Goal: Task Accomplishment & Management: Manage account settings

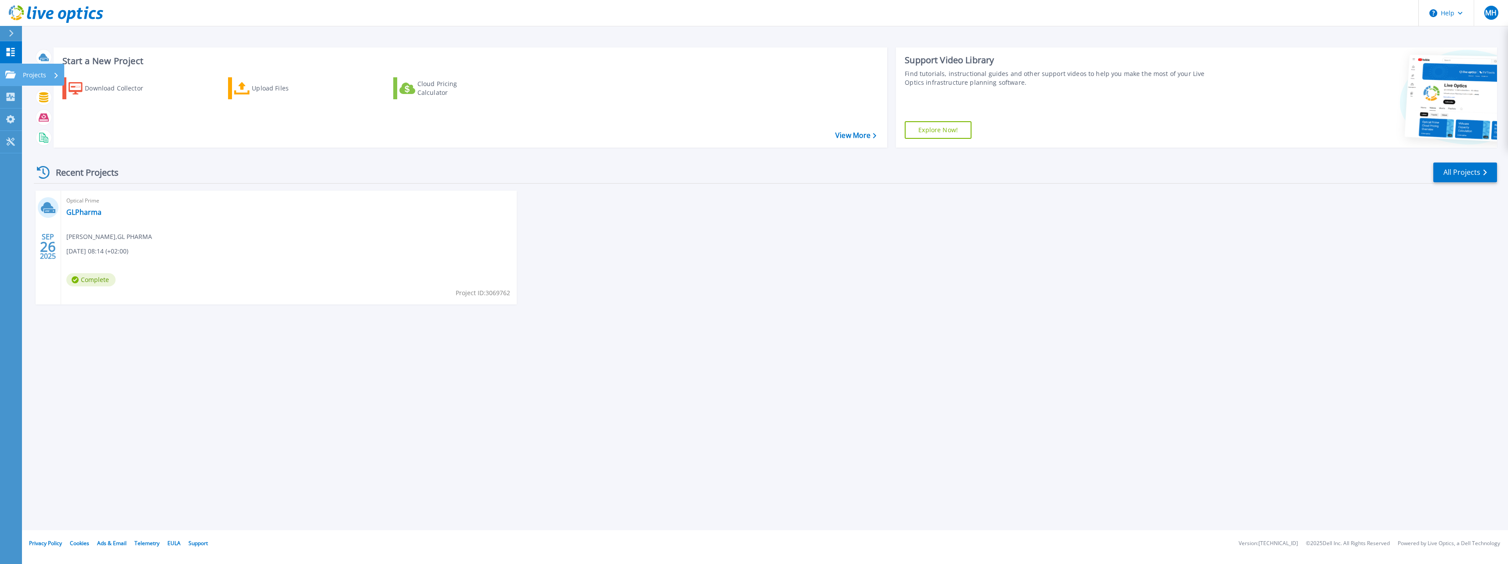
click at [51, 73] on div "Projects" at bounding box center [41, 75] width 36 height 23
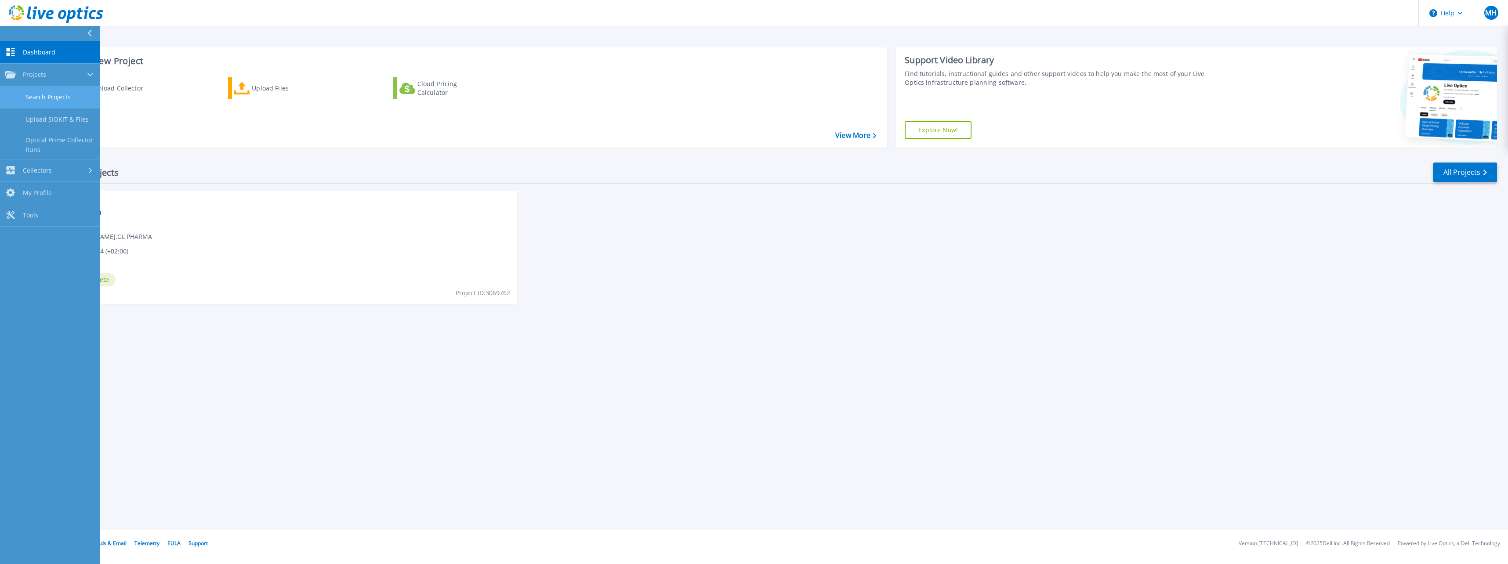
click at [45, 99] on link "Search Projects" at bounding box center [50, 97] width 100 height 22
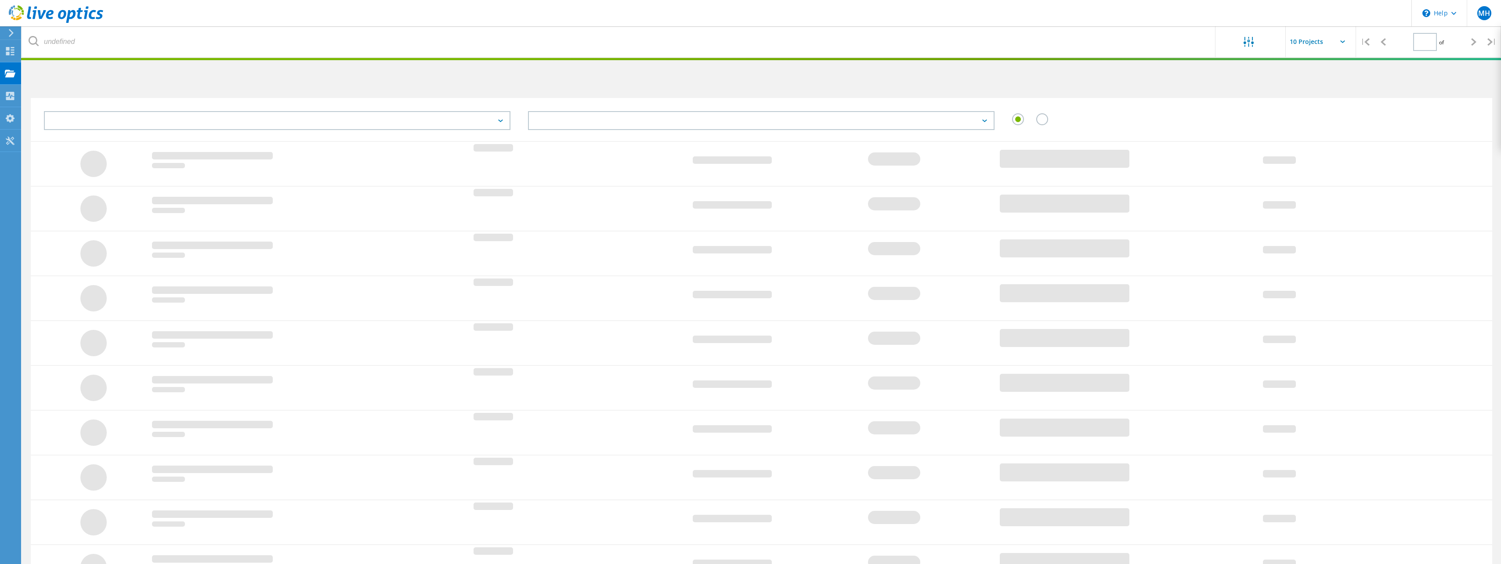
type input "1"
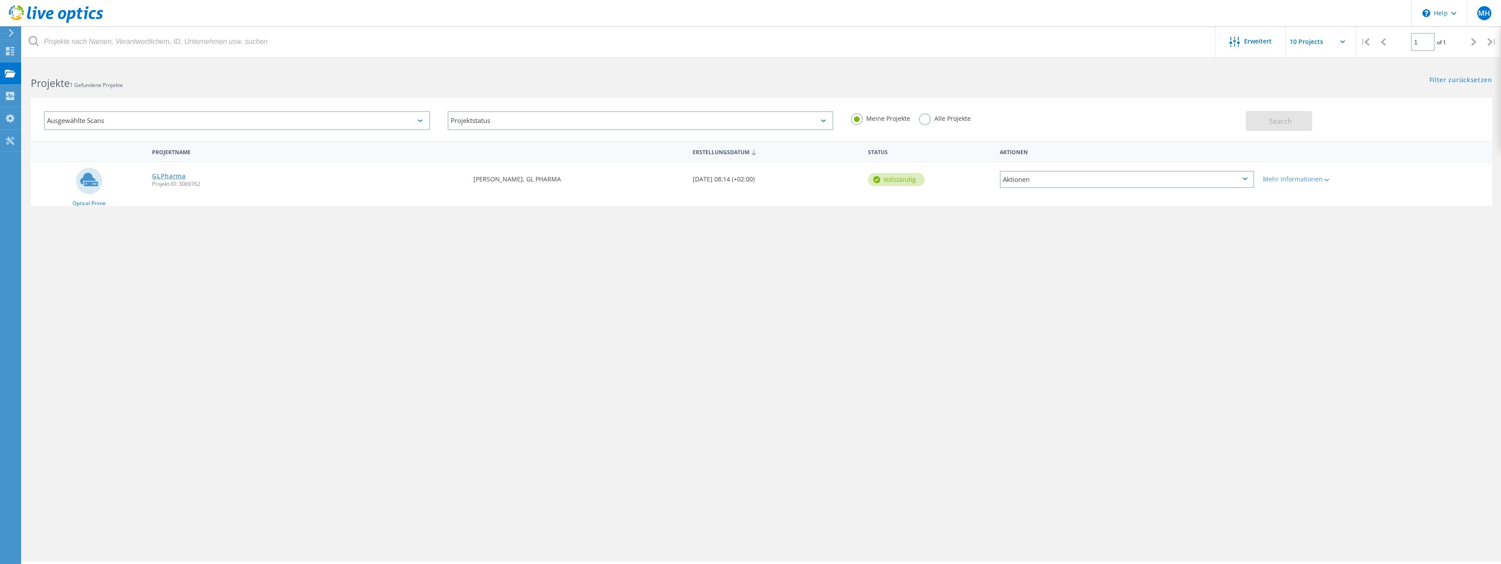
click at [168, 177] on link "GLPharma" at bounding box center [169, 176] width 34 height 6
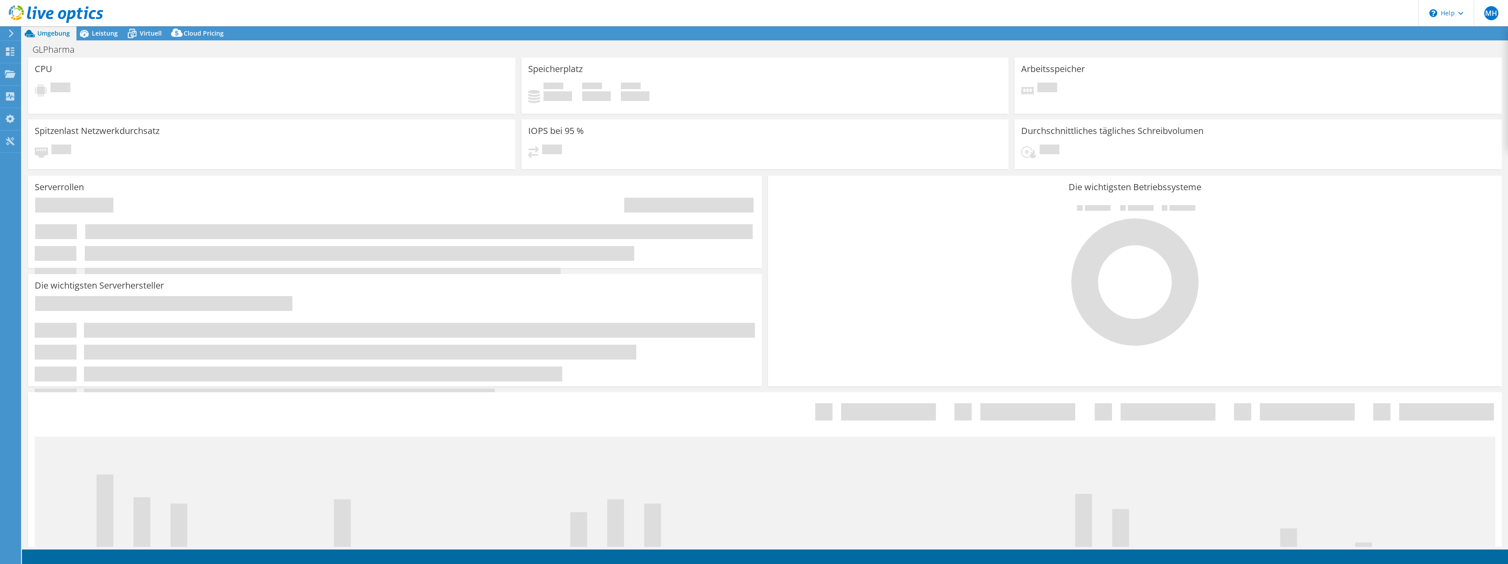
select select "EUFrankfurt"
select select "EUR"
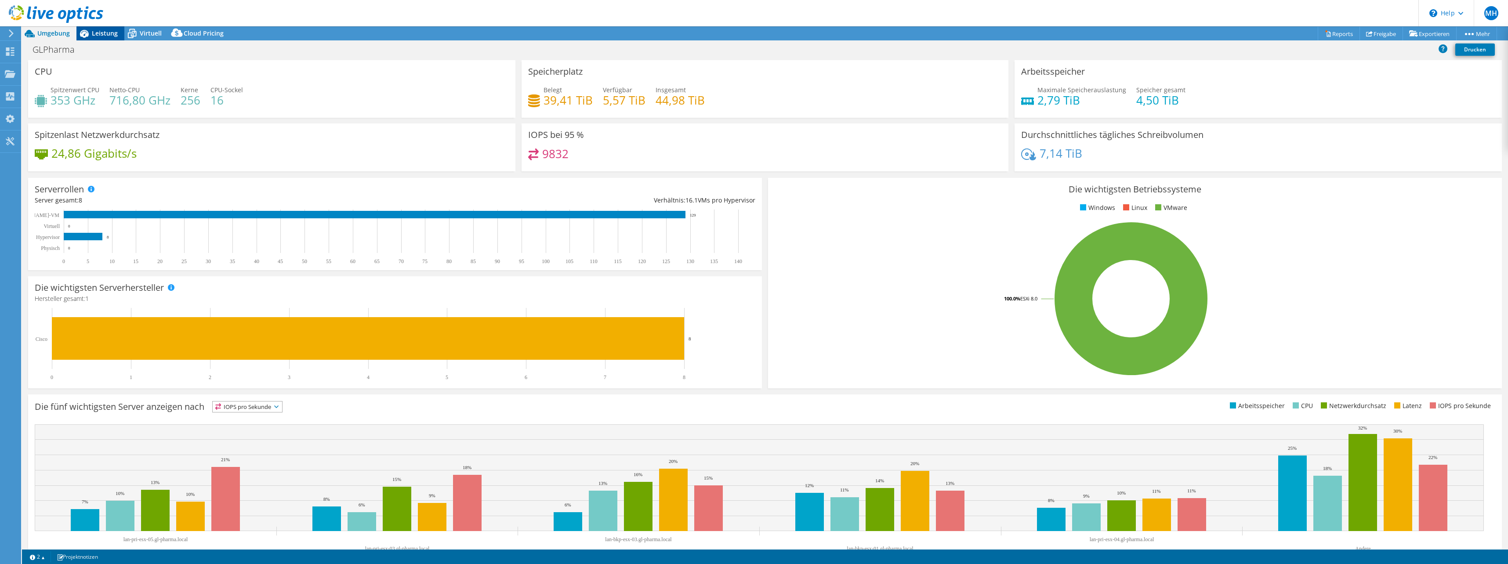
click at [92, 35] on span "Leistung" at bounding box center [105, 33] width 26 height 8
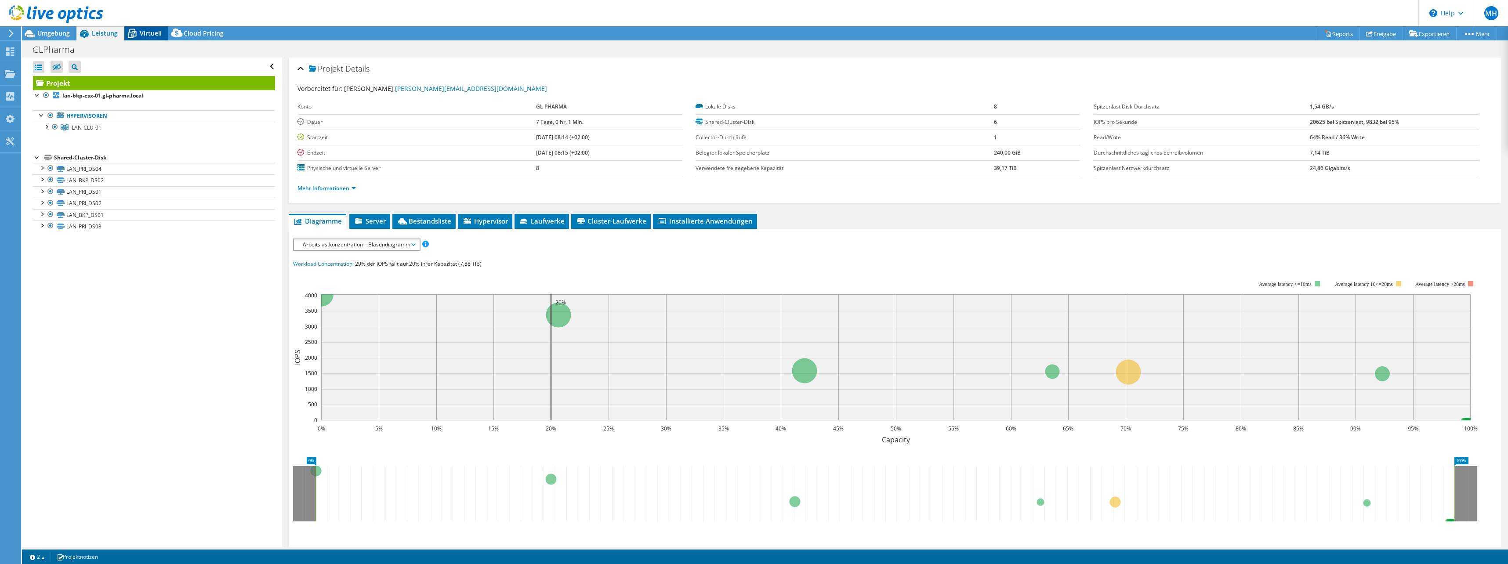
click at [144, 36] on span "Virtuell" at bounding box center [151, 33] width 22 height 8
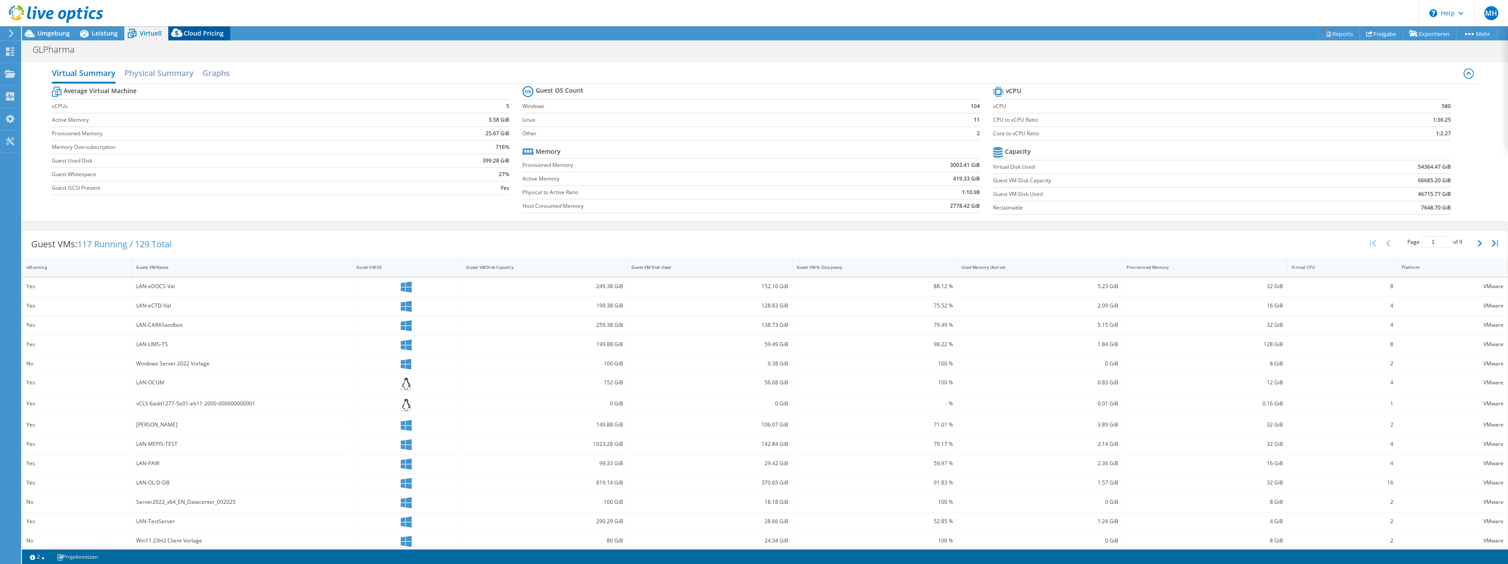
click at [202, 30] on span "Cloud Pricing" at bounding box center [204, 33] width 40 height 8
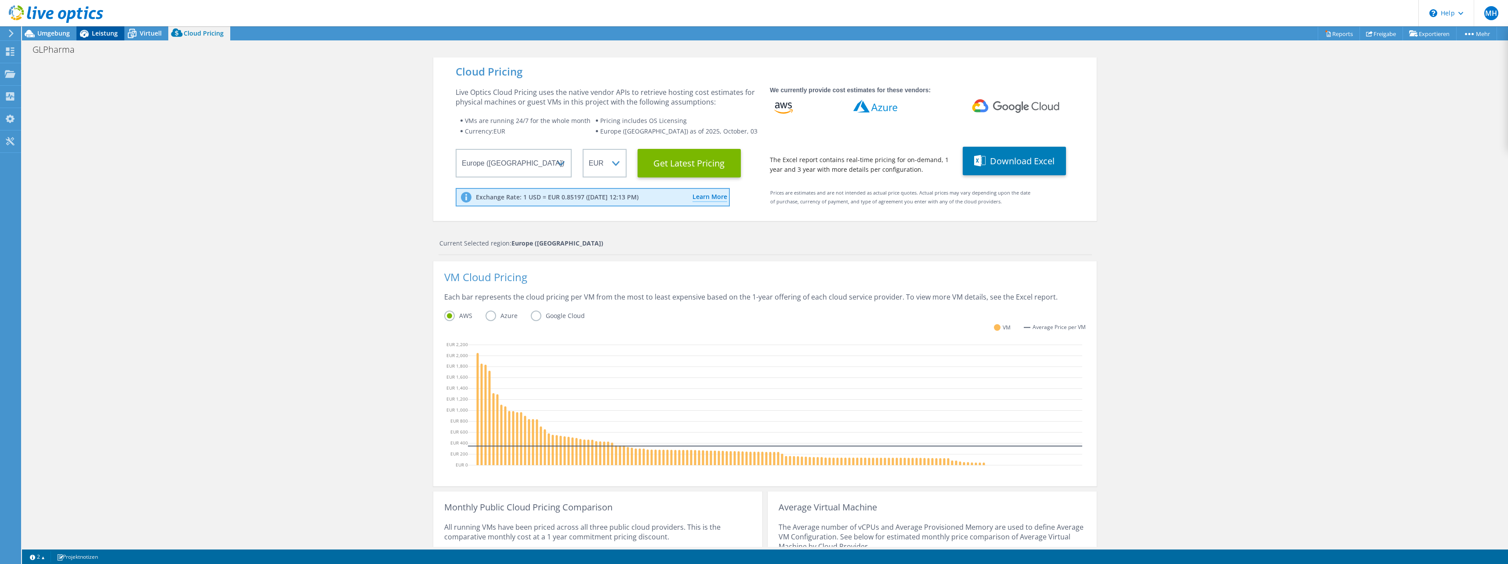
click at [99, 39] on div "Leistung" at bounding box center [100, 33] width 48 height 14
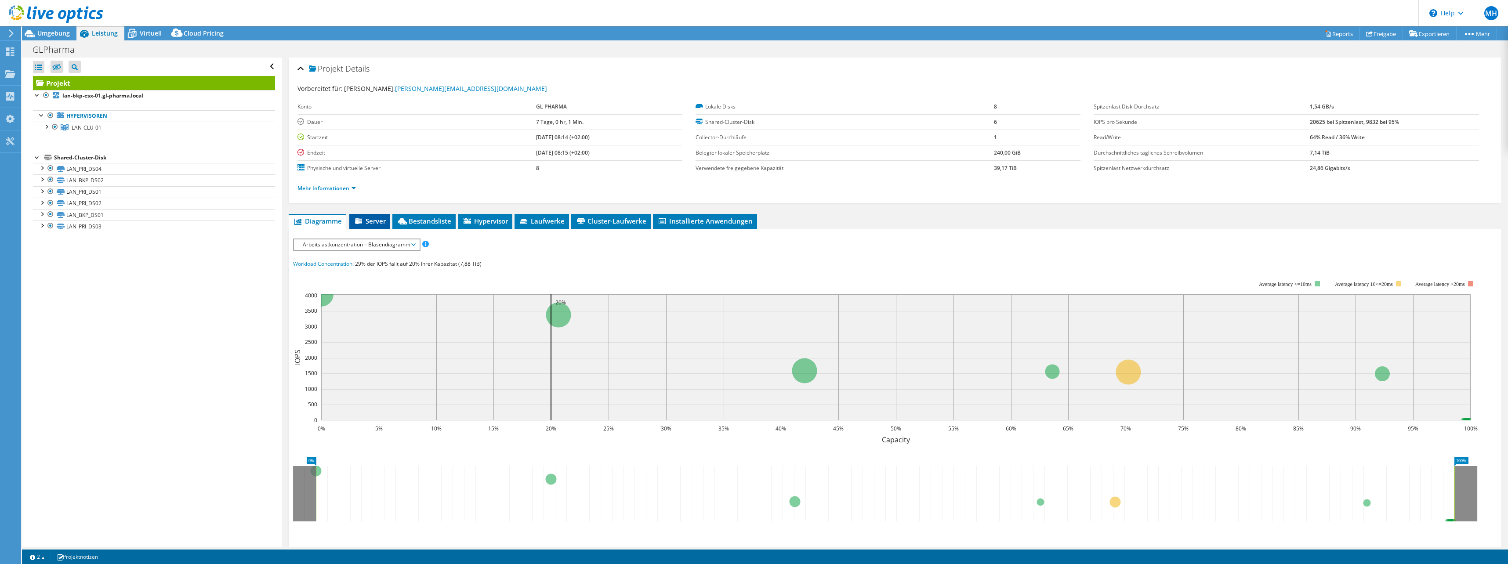
click at [372, 224] on span "Server" at bounding box center [370, 221] width 32 height 9
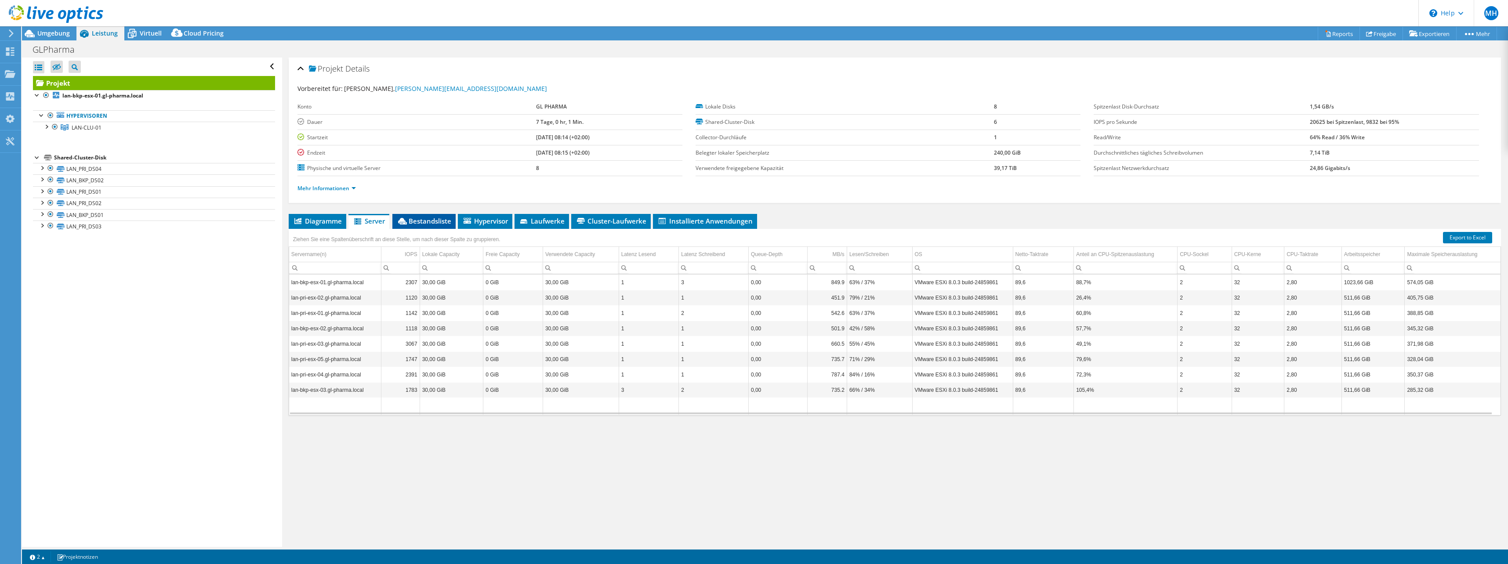
click at [426, 223] on span "Bestandsliste" at bounding box center [424, 221] width 54 height 9
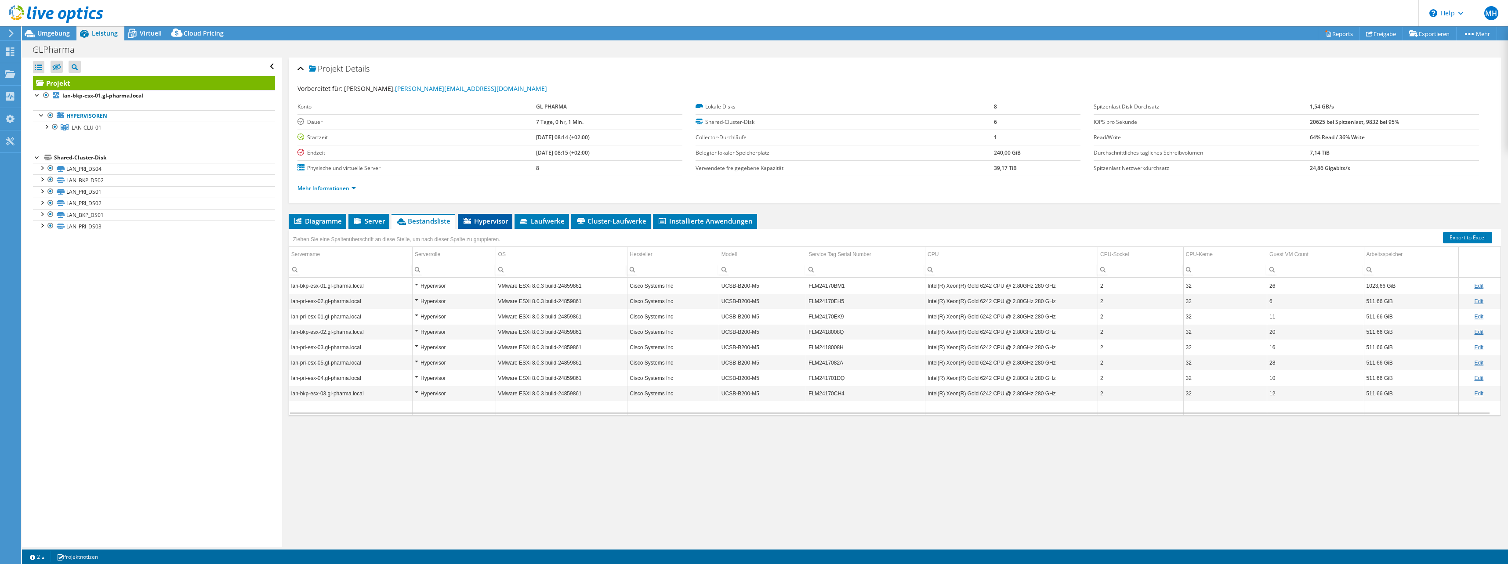
click at [472, 221] on span "Hypervisor" at bounding box center [485, 221] width 46 height 9
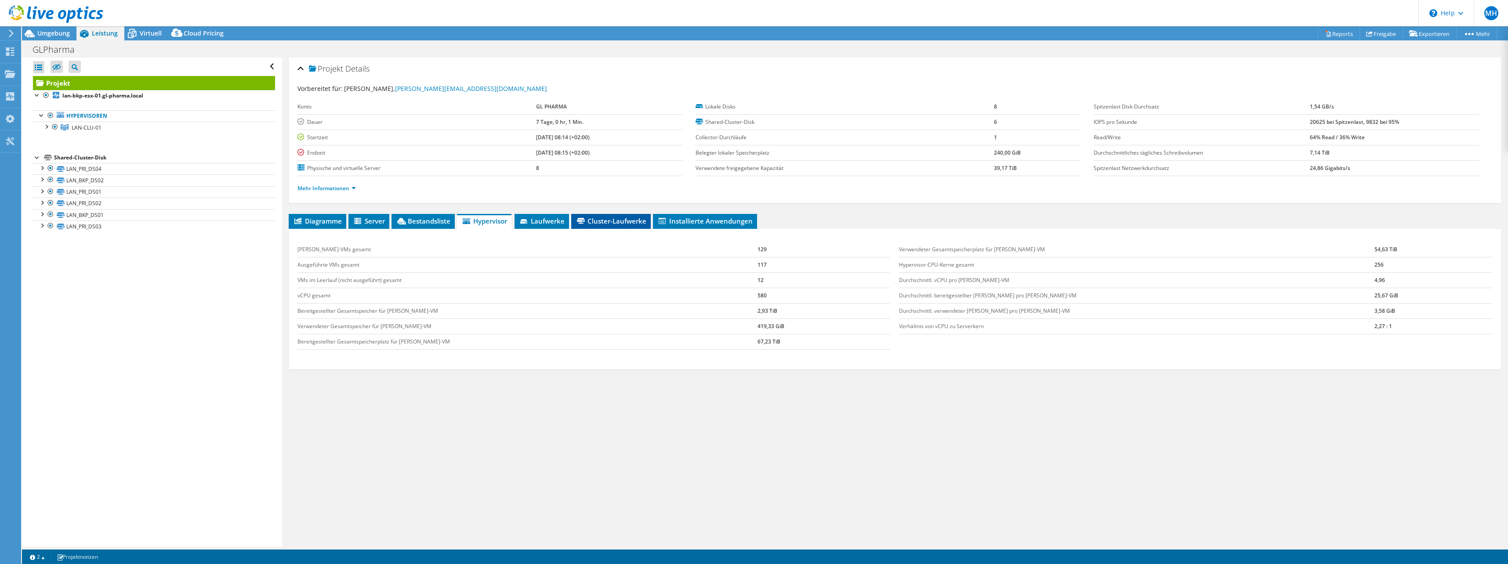
click at [589, 217] on span "Cluster-Laufwerke" at bounding box center [610, 221] width 71 height 9
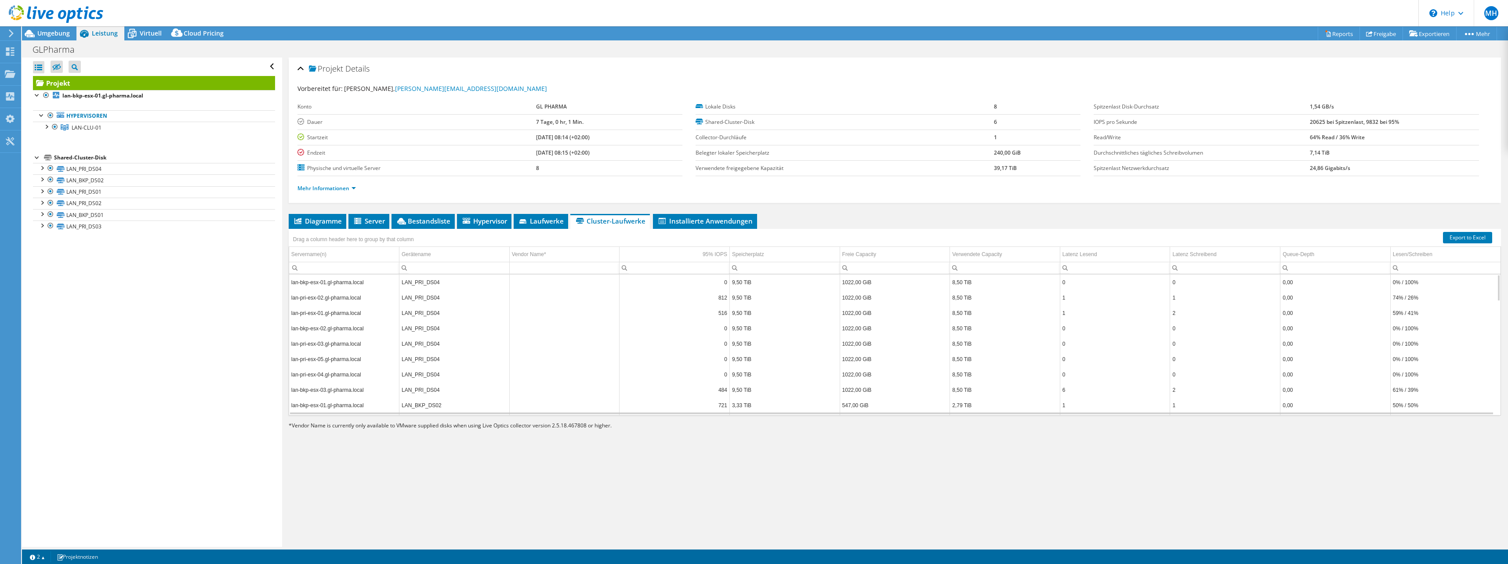
click at [427, 305] on td "LAN_PRI_DS04" at bounding box center [454, 312] width 110 height 15
click at [13, 52] on icon at bounding box center [10, 51] width 11 height 8
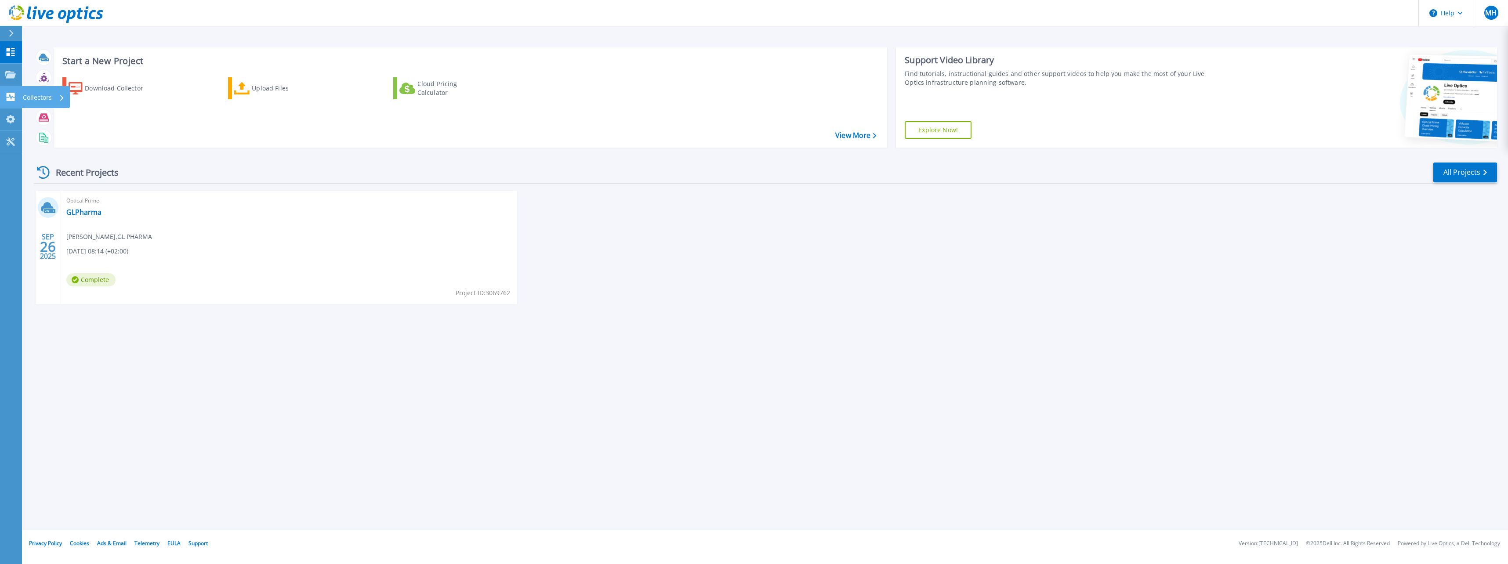
click at [23, 97] on p "Collectors" at bounding box center [37, 97] width 29 height 23
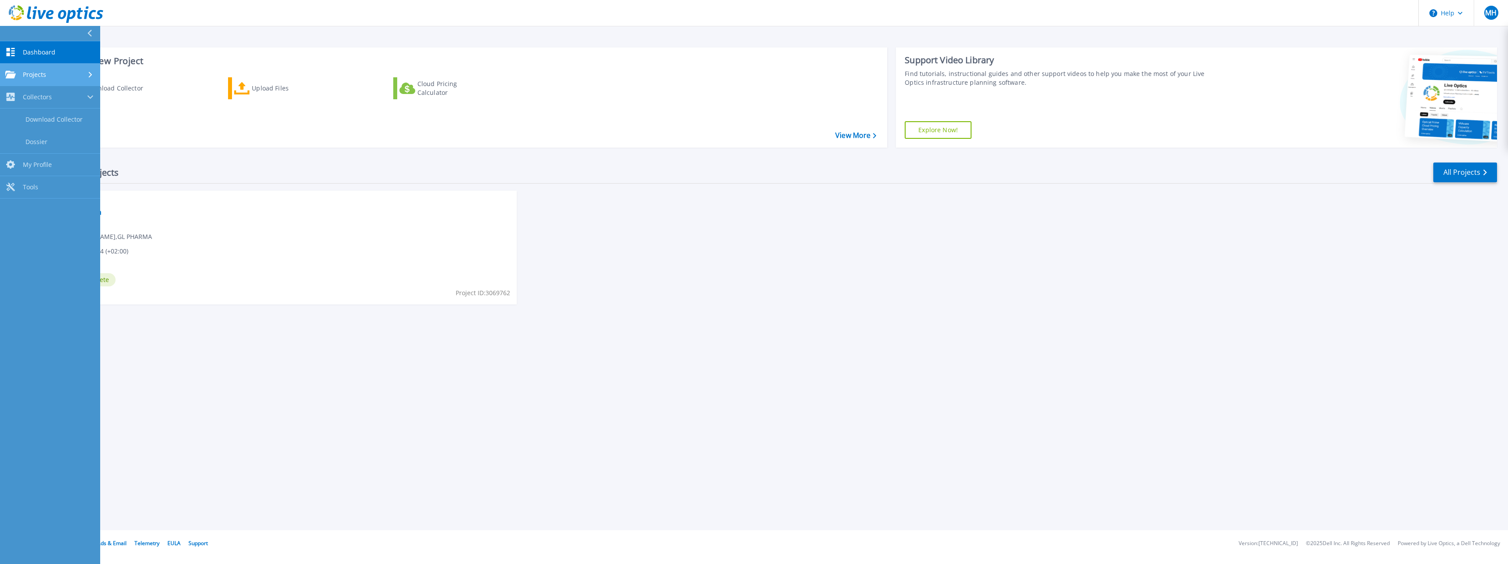
click at [33, 80] on link "Projects Projects" at bounding box center [50, 75] width 100 height 22
click at [76, 89] on link "Search Projects" at bounding box center [50, 97] width 100 height 22
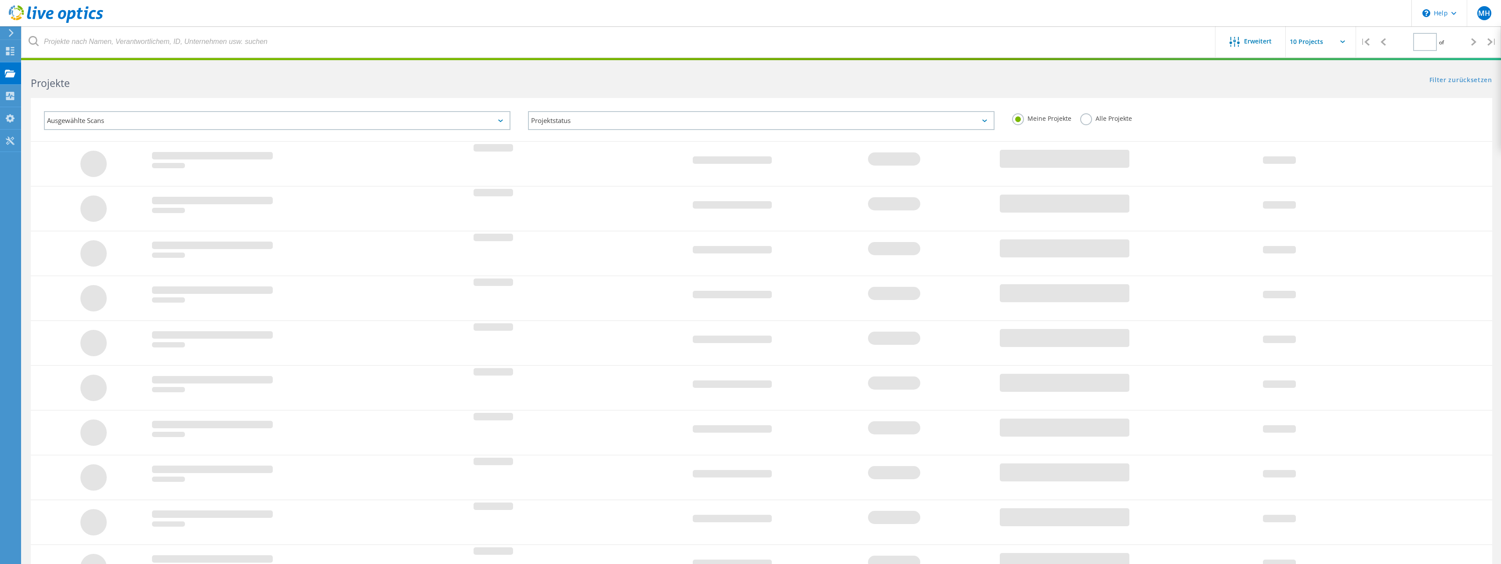
type input "1"
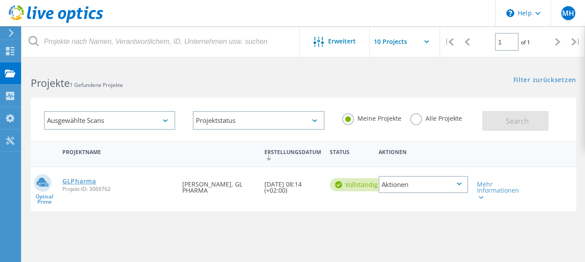
click at [77, 181] on link "GLPharma" at bounding box center [79, 181] width 34 height 6
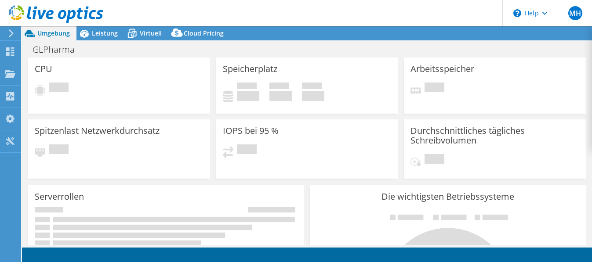
select select "EUFrankfurt"
select select "EUR"
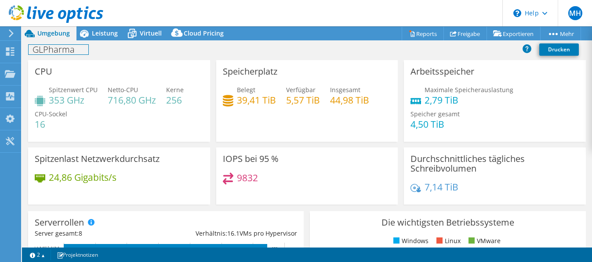
click at [46, 51] on h1 "GLPharma" at bounding box center [59, 50] width 60 height 10
copy h1 "GLPharma"
click at [117, 48] on link at bounding box center [114, 48] width 12 height 11
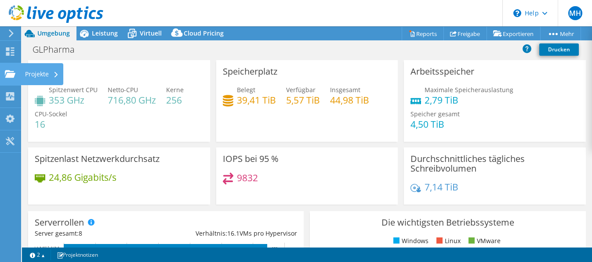
click at [12, 71] on icon at bounding box center [10, 74] width 11 height 8
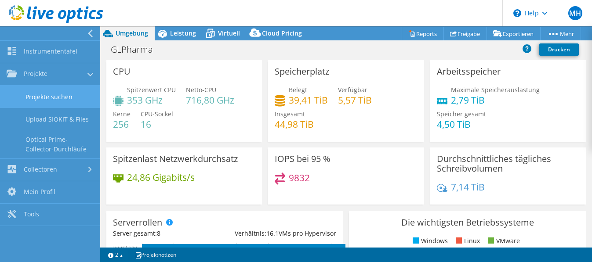
click at [72, 93] on link "Projekte suchen" at bounding box center [50, 97] width 100 height 22
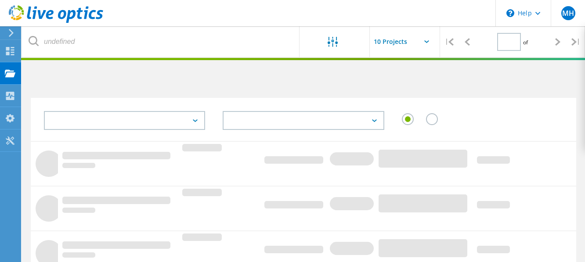
type input "1"
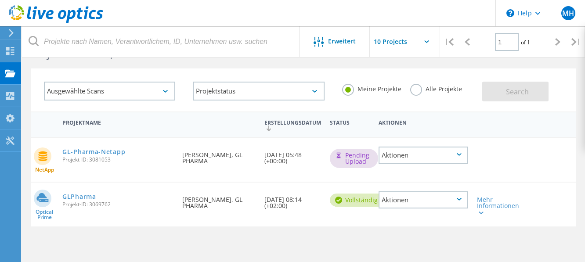
scroll to position [44, 0]
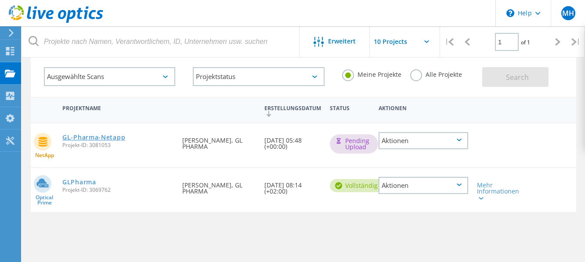
click at [86, 138] on link "GL-Pharma-Netapp" at bounding box center [93, 137] width 63 height 6
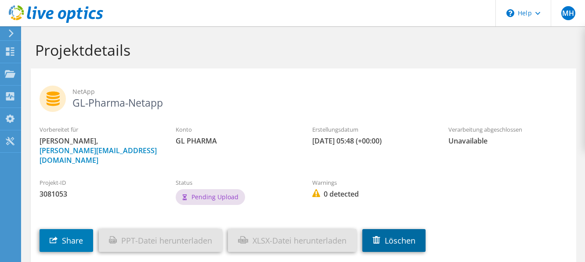
click at [399, 229] on link "Löschen" at bounding box center [393, 240] width 63 height 23
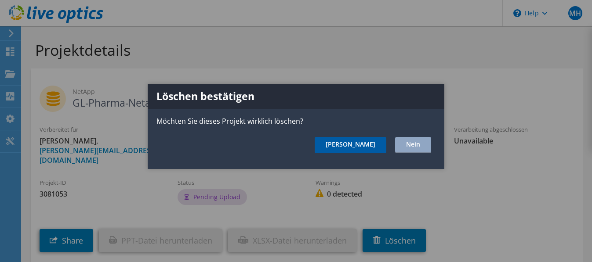
click at [373, 148] on link "[PERSON_NAME]" at bounding box center [351, 145] width 72 height 16
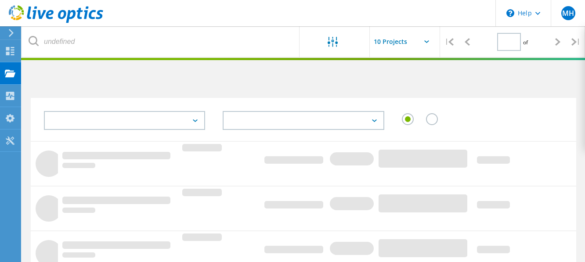
type input "1"
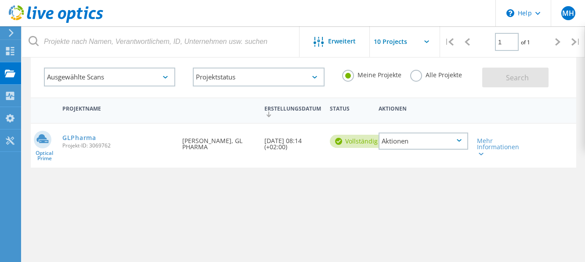
scroll to position [44, 0]
click at [500, 143] on div "Mehr Informationen" at bounding box center [494, 146] width 35 height 18
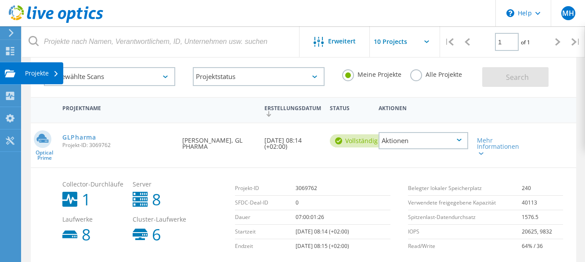
click at [7, 73] on use at bounding box center [10, 72] width 11 height 7
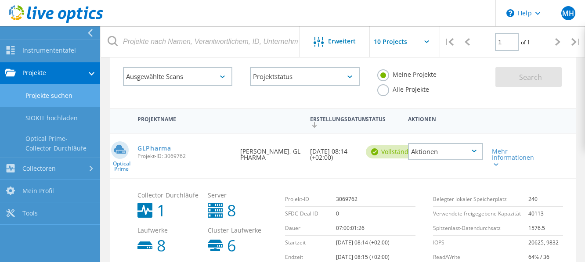
click at [66, 99] on link "Projekte suchen" at bounding box center [50, 96] width 100 height 22
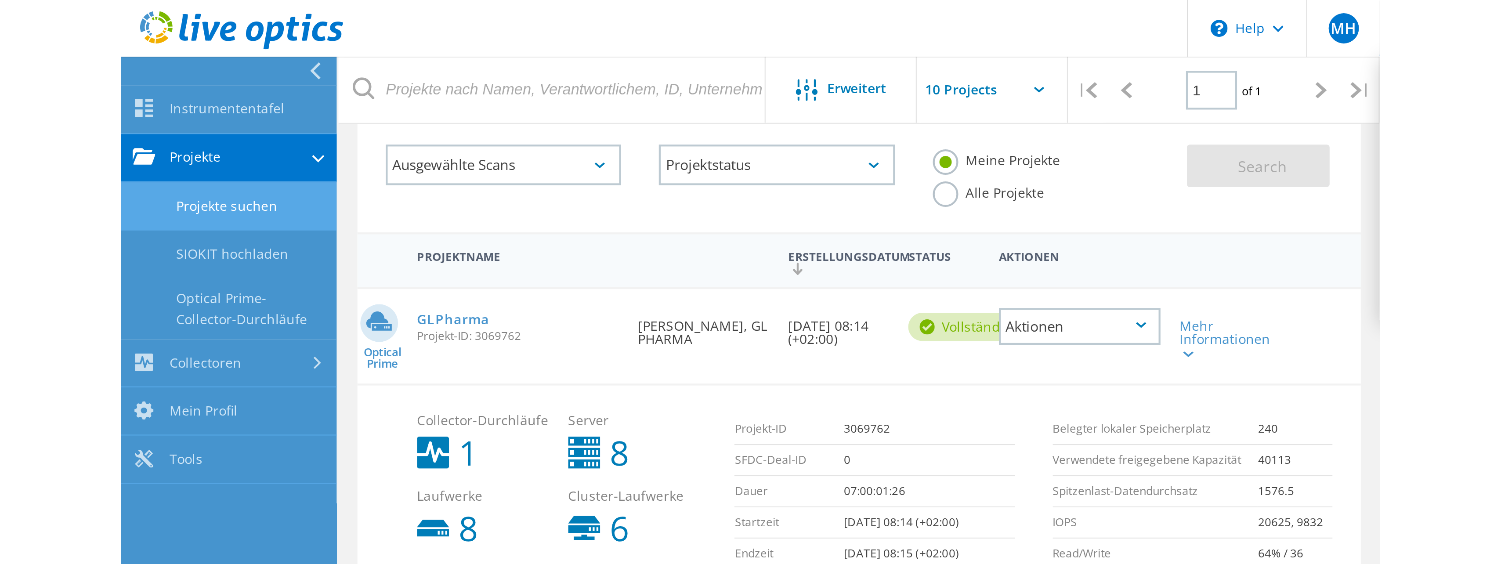
scroll to position [0, 0]
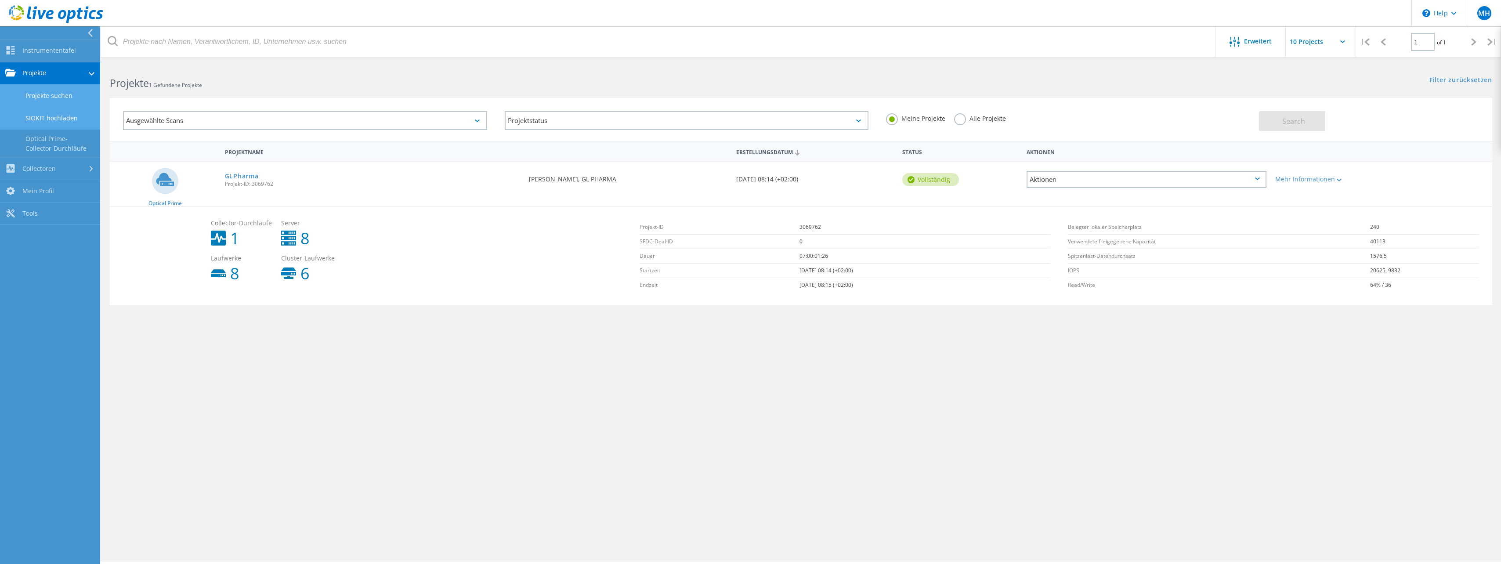
click at [54, 114] on link "SIOKIT hochladen" at bounding box center [50, 118] width 100 height 22
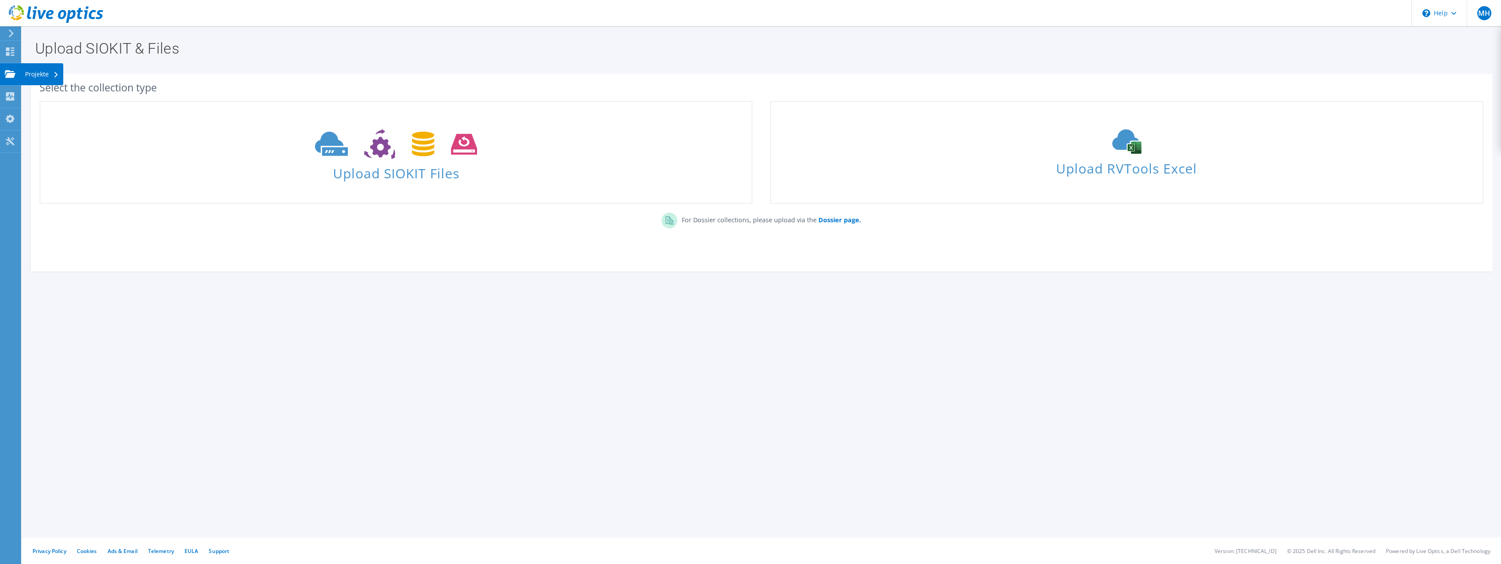
click at [30, 71] on div "Projekte" at bounding box center [42, 74] width 43 height 22
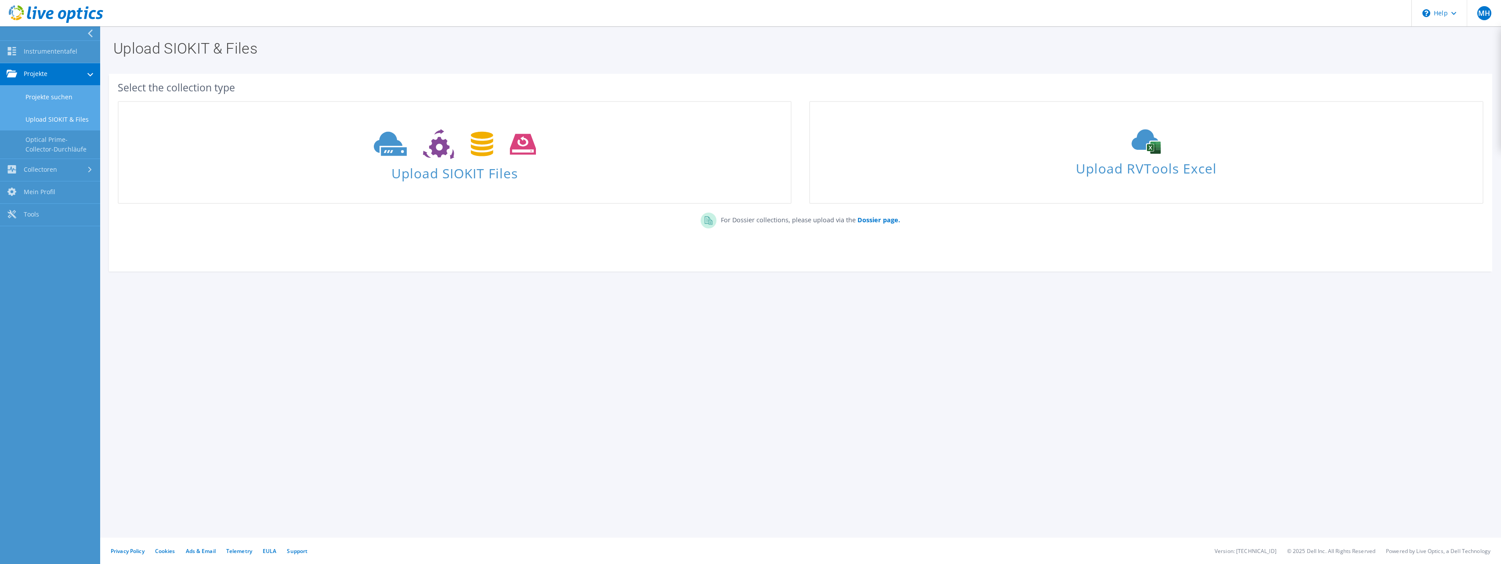
click at [45, 90] on link "Projekte suchen" at bounding box center [50, 97] width 100 height 22
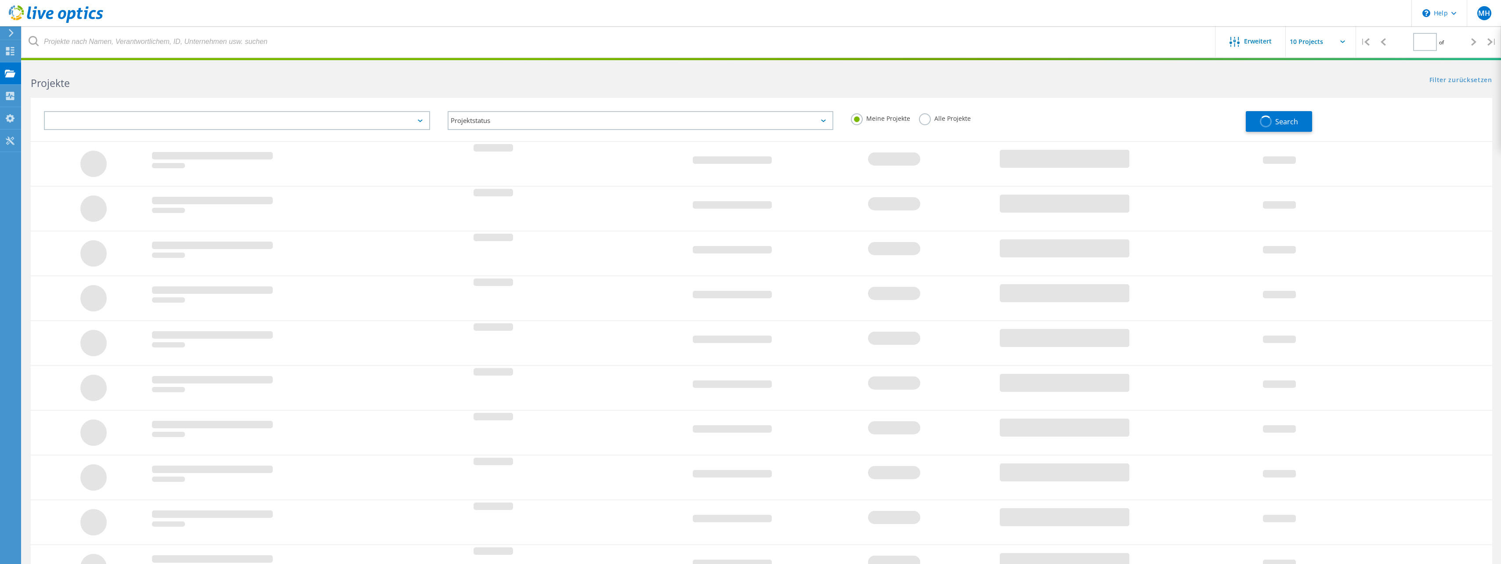
type input "1"
